Goal: Use online tool/utility: Utilize a website feature to perform a specific function

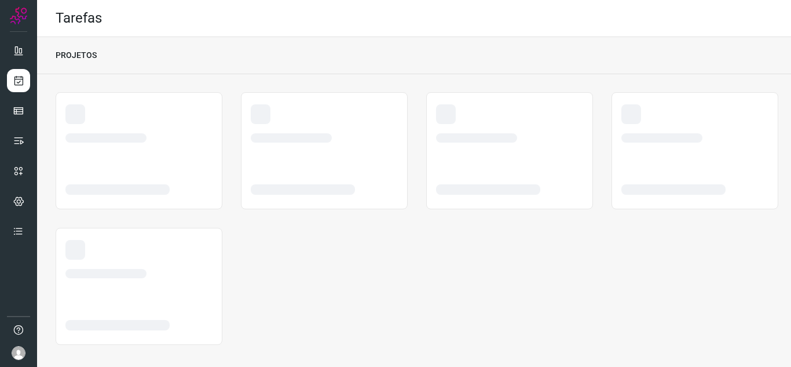
scroll to position [7, 0]
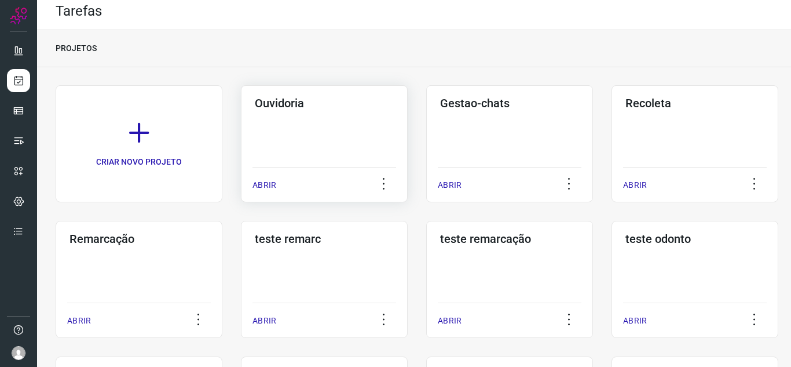
click at [255, 185] on p "ABRIR" at bounding box center [265, 185] width 24 height 12
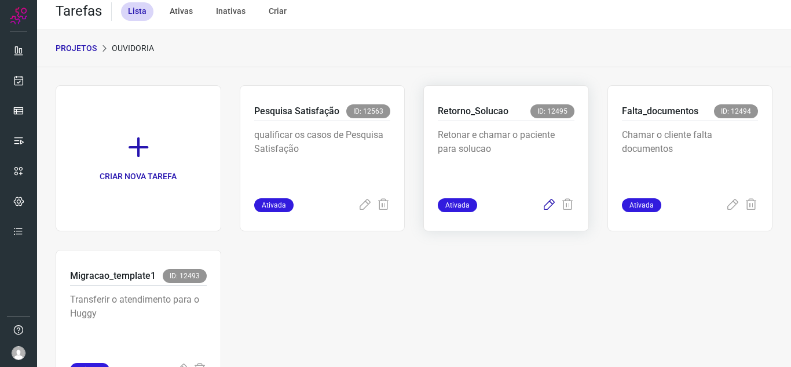
click at [547, 206] on icon at bounding box center [549, 205] width 14 height 14
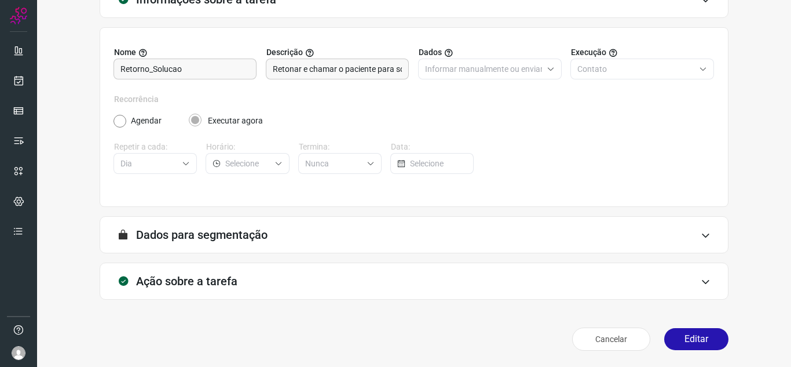
scroll to position [86, 0]
click at [690, 333] on button "Editar" at bounding box center [697, 339] width 64 height 22
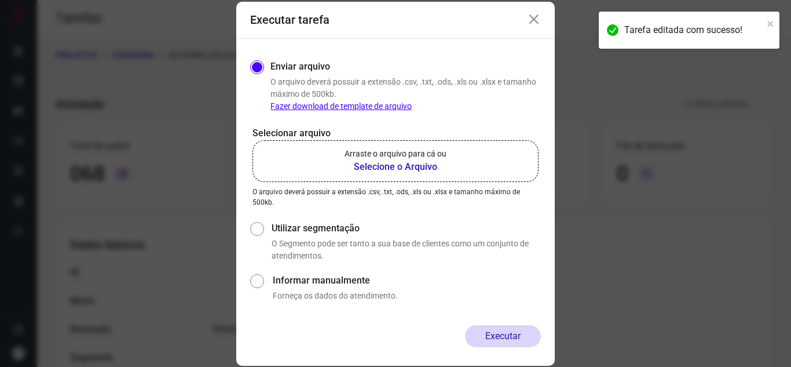
click at [484, 167] on label "Arraste o arquivo para cá ou Selecione o Arquivo" at bounding box center [396, 161] width 286 height 42
click at [0, 0] on input "Arraste o arquivo para cá ou Selecione o Arquivo" at bounding box center [0, 0] width 0 height 0
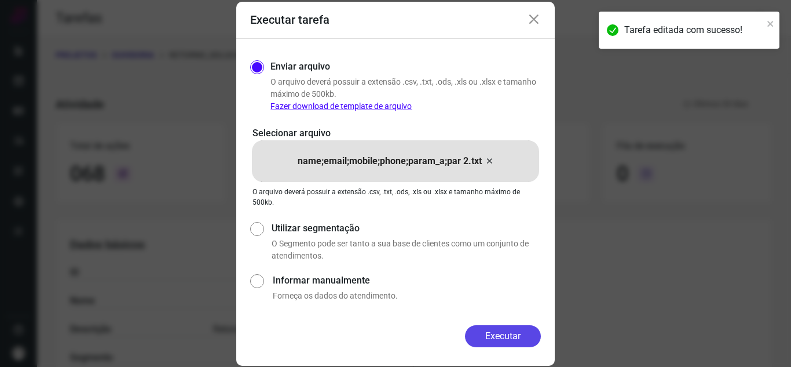
click at [507, 335] on button "Executar" at bounding box center [503, 336] width 76 height 22
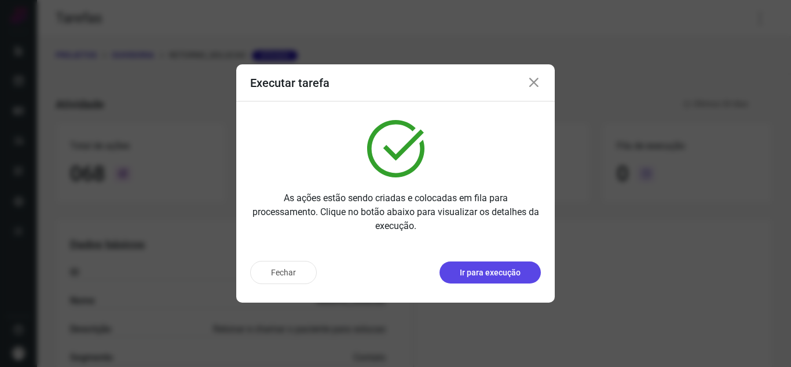
click at [512, 280] on button "Ir para execução" at bounding box center [490, 272] width 101 height 22
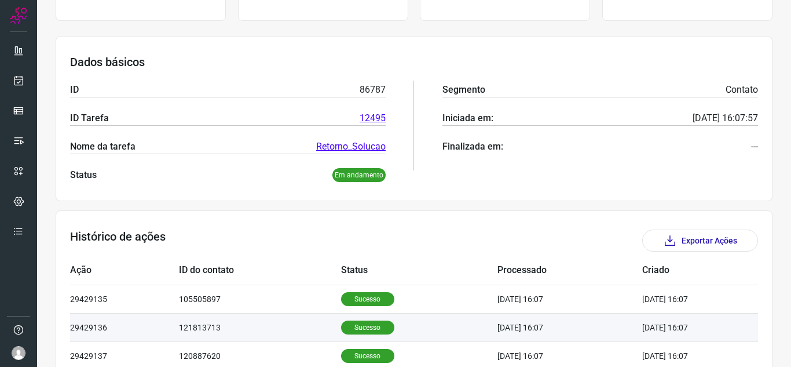
scroll to position [174, 0]
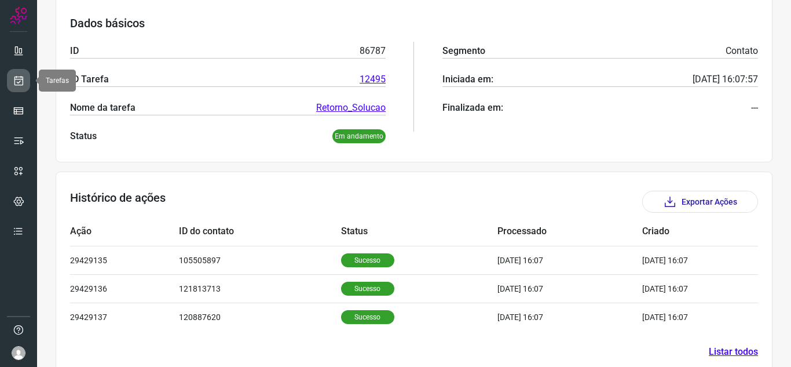
click at [23, 74] on link at bounding box center [18, 80] width 23 height 23
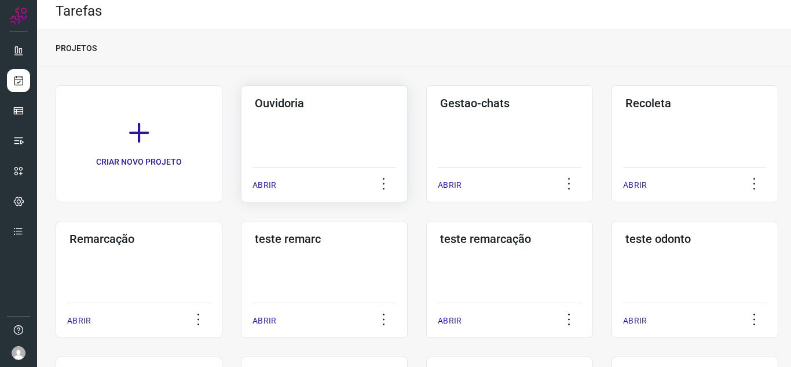
click at [271, 179] on p "ABRIR" at bounding box center [265, 185] width 24 height 12
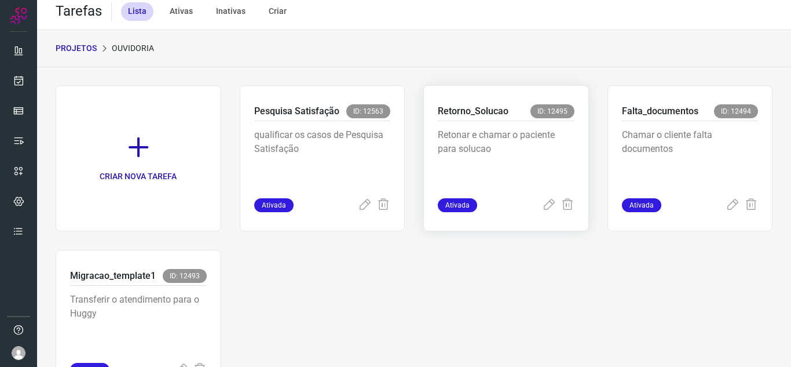
click at [534, 202] on div "Ativada" at bounding box center [506, 205] width 137 height 14
click at [542, 208] on icon at bounding box center [549, 205] width 14 height 14
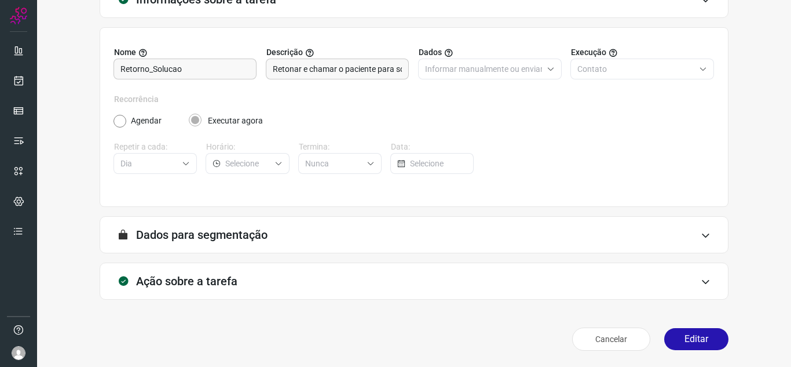
scroll to position [86, 0]
click at [670, 343] on button "Editar" at bounding box center [697, 339] width 64 height 22
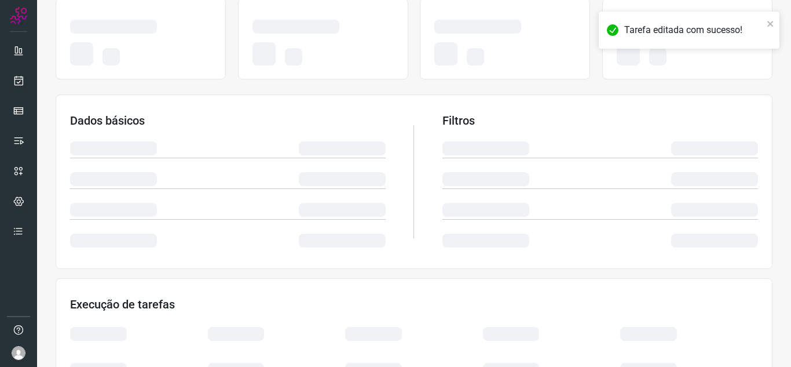
scroll to position [144, 0]
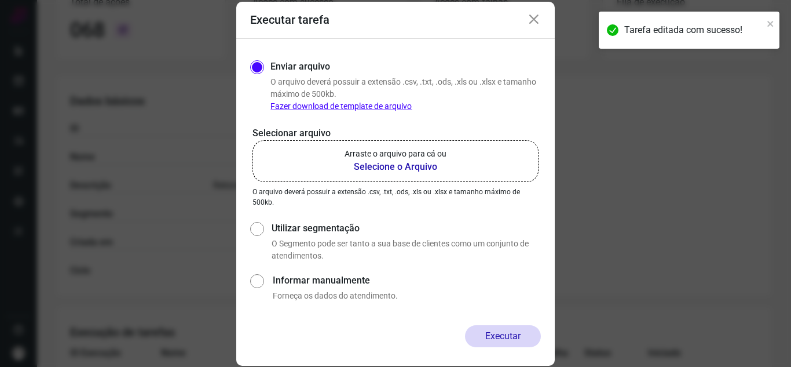
click at [429, 141] on label "Arraste o arquivo para cá ou Selecione o Arquivo" at bounding box center [396, 161] width 286 height 42
click at [0, 0] on input "Arraste o arquivo para cá ou Selecione o Arquivo" at bounding box center [0, 0] width 0 height 0
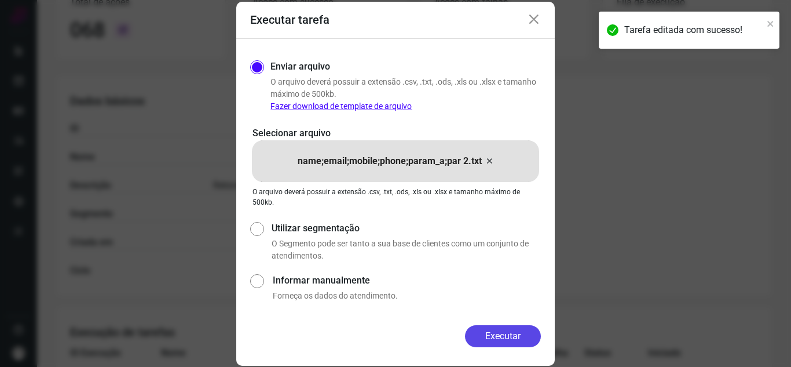
click at [537, 340] on button "Executar" at bounding box center [503, 336] width 76 height 22
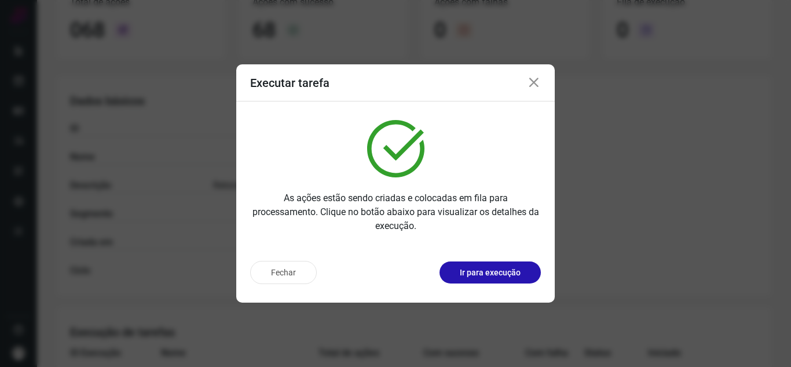
click at [526, 269] on button "Ir para execução" at bounding box center [490, 272] width 101 height 22
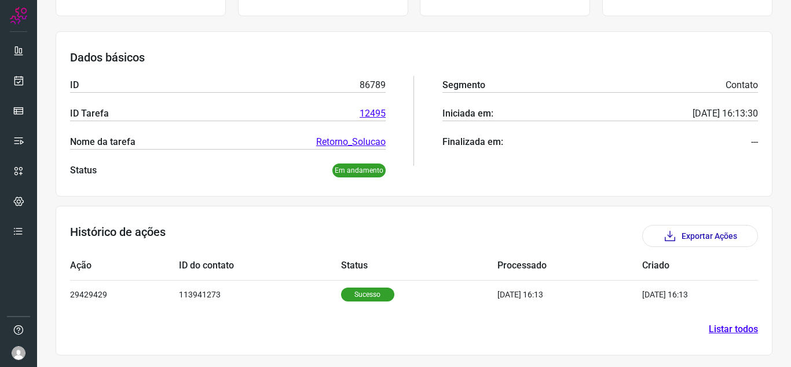
scroll to position [140, 0]
drag, startPoint x: 592, startPoint y: 302, endPoint x: 614, endPoint y: 304, distance: 22.7
click at [614, 302] on td "[DATE] 16:13" at bounding box center [570, 294] width 145 height 28
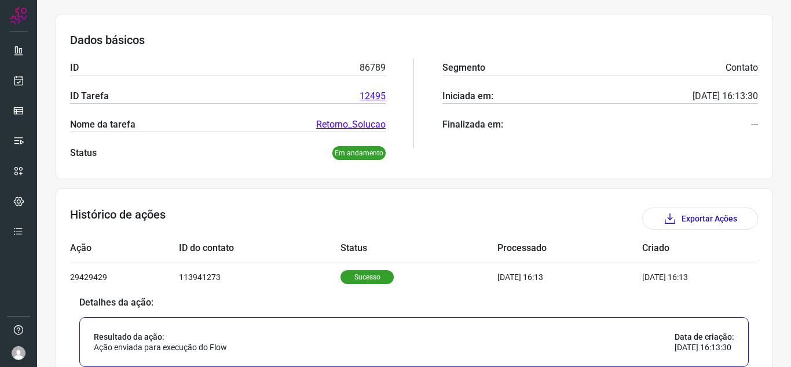
scroll to position [144, 0]
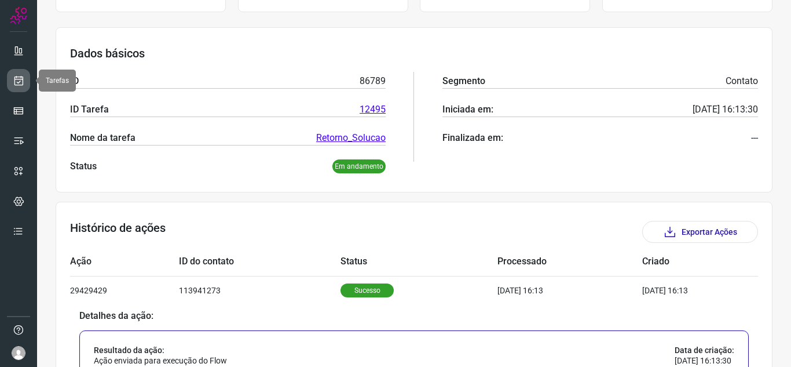
click at [19, 83] on icon at bounding box center [19, 81] width 12 height 12
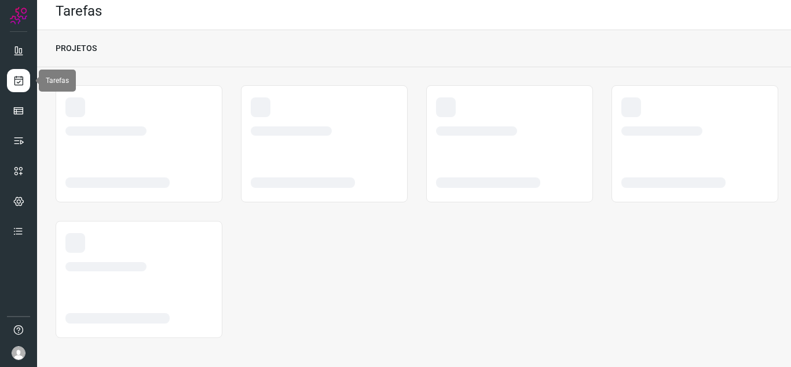
scroll to position [7, 0]
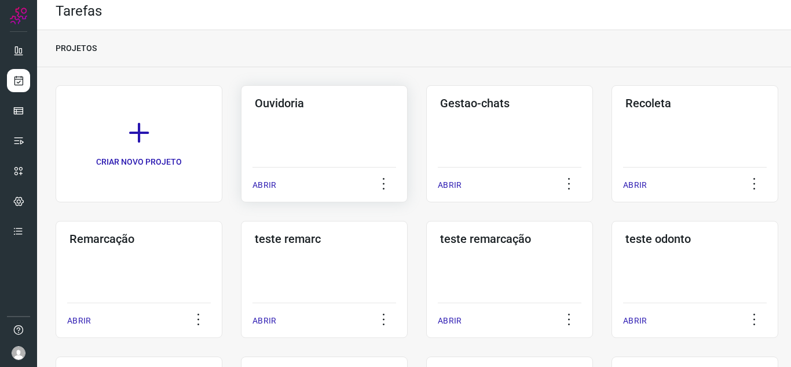
click at [257, 177] on div "ABRIR" at bounding box center [325, 181] width 144 height 29
click at [262, 188] on p "ABRIR" at bounding box center [265, 185] width 24 height 12
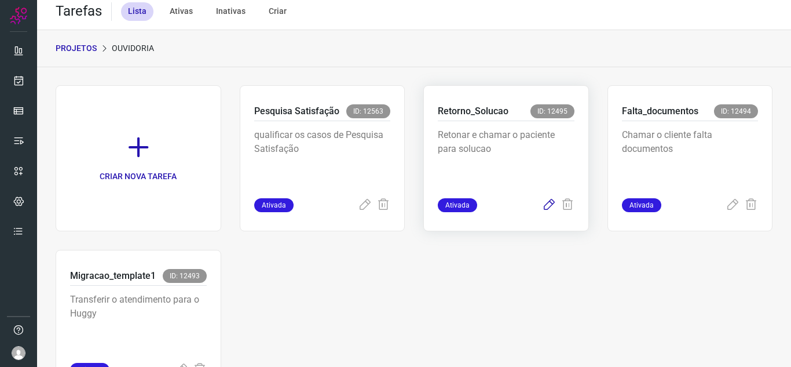
click at [542, 205] on icon at bounding box center [549, 205] width 14 height 14
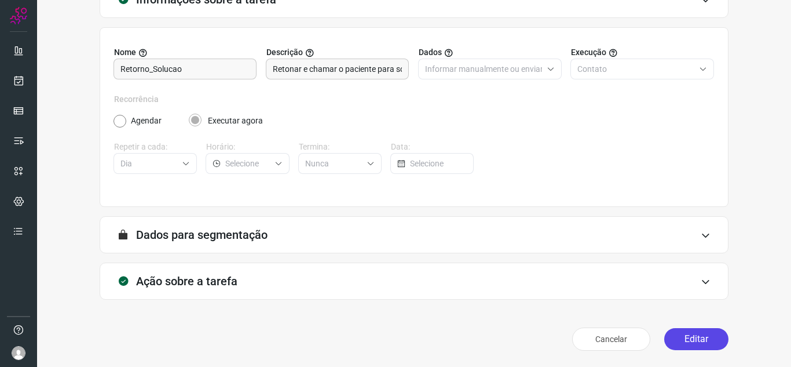
scroll to position [86, 0]
click at [688, 333] on button "Editar" at bounding box center [697, 339] width 64 height 22
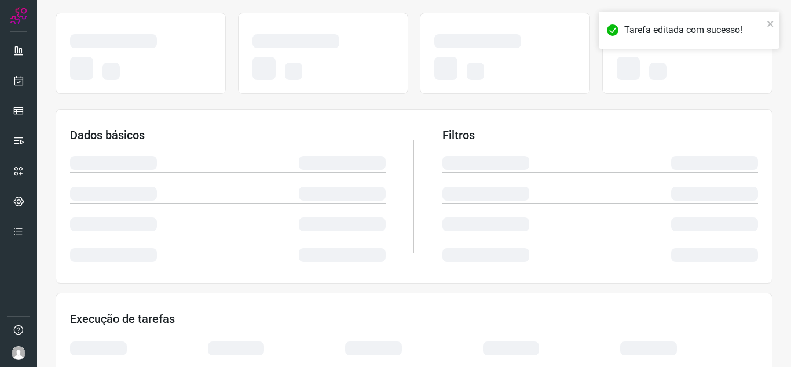
scroll to position [79, 0]
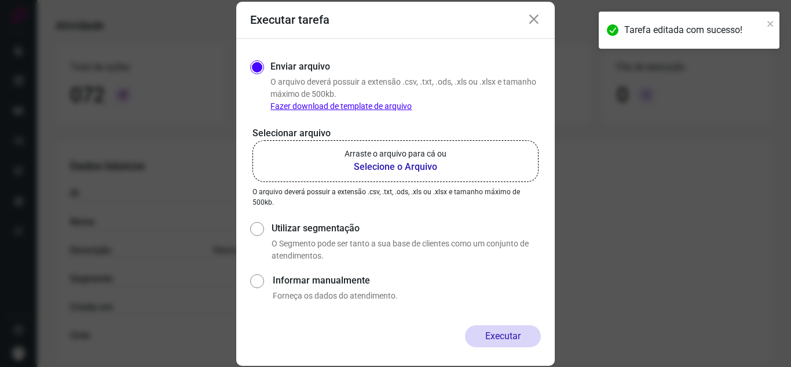
click at [366, 162] on b "Selecione o Arquivo" at bounding box center [396, 167] width 102 height 14
click at [0, 0] on input "Arraste o arquivo para cá ou Selecione o Arquivo" at bounding box center [0, 0] width 0 height 0
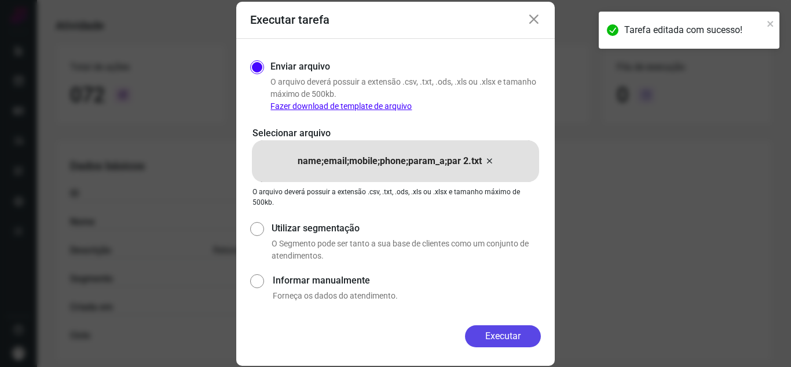
click at [520, 327] on button "Executar" at bounding box center [503, 336] width 76 height 22
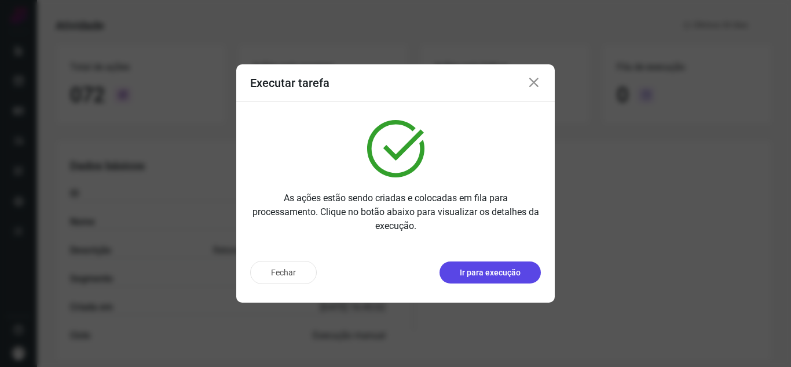
click at [511, 274] on p "Ir para execução" at bounding box center [490, 272] width 61 height 12
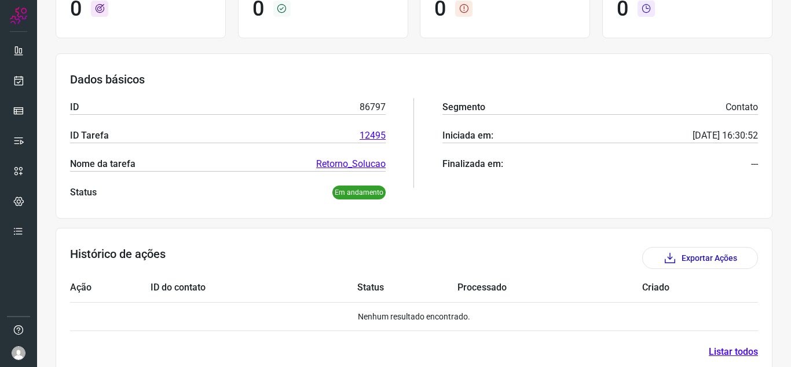
scroll to position [203, 0]
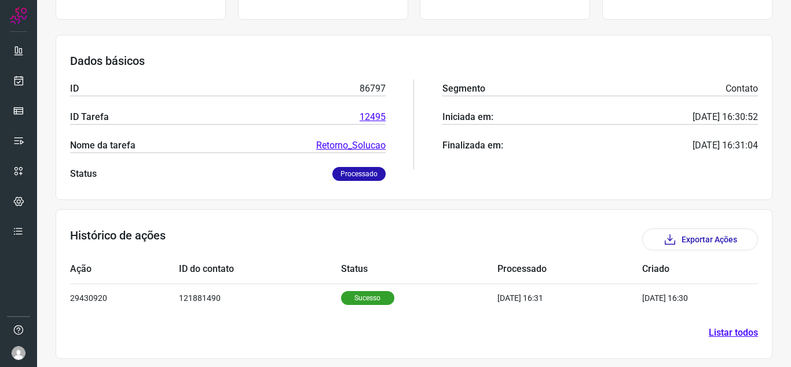
scroll to position [140, 0]
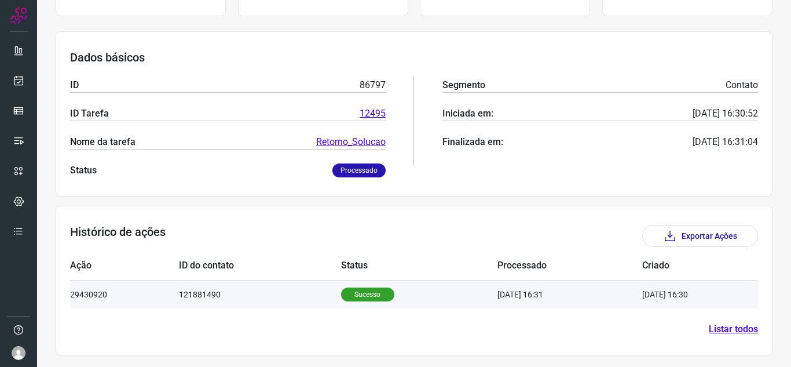
click at [210, 282] on td "121881490" at bounding box center [260, 294] width 162 height 28
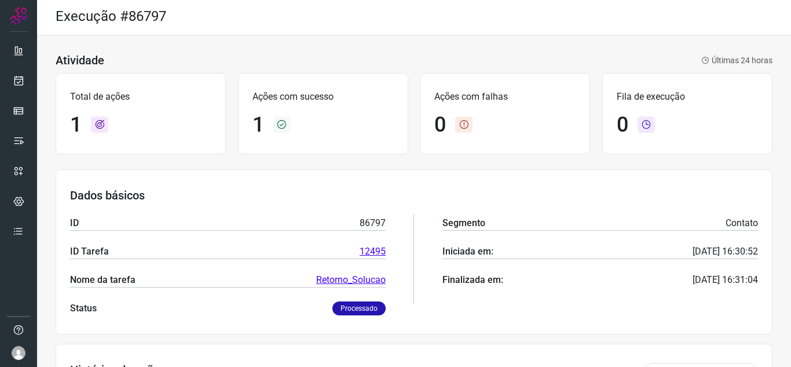
scroll to position [0, 0]
